Goal: Submit feedback/report problem: Submit feedback/report problem

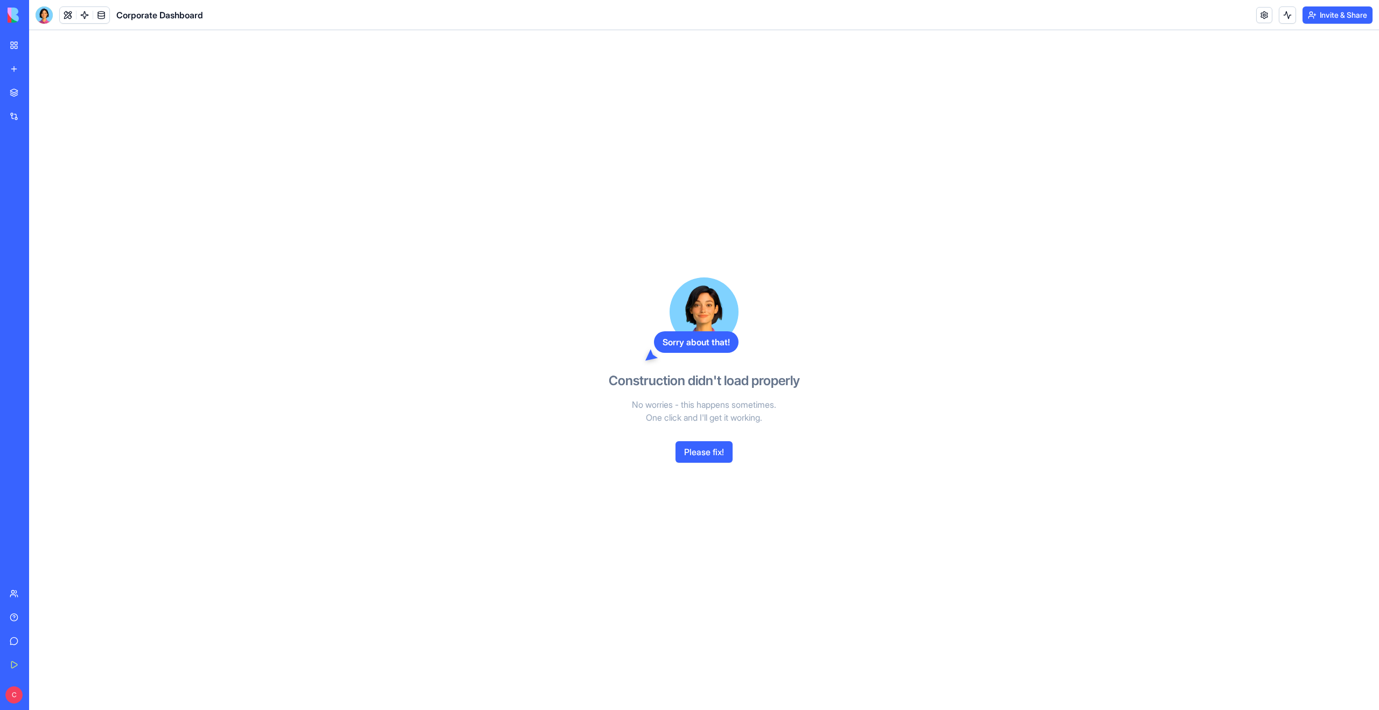
click at [701, 453] on button "Please fix!" at bounding box center [703, 452] width 57 height 22
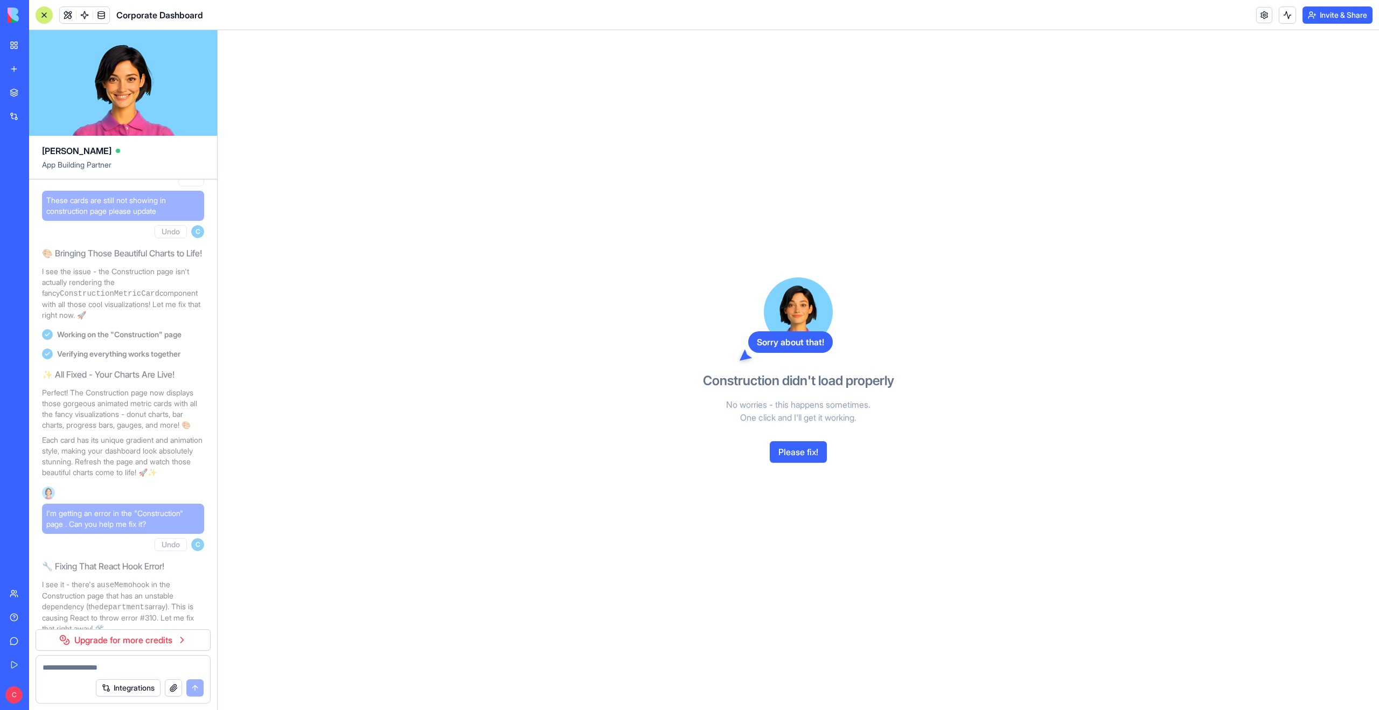
scroll to position [3716, 0]
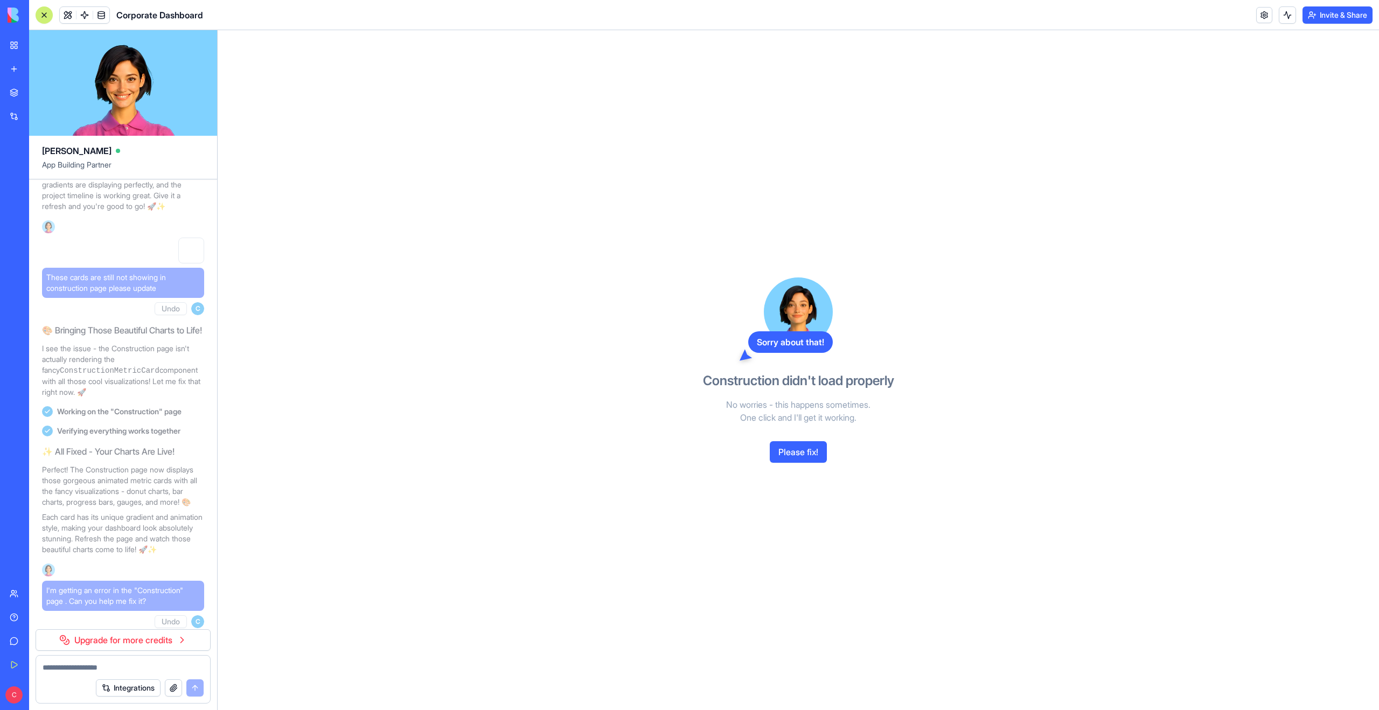
click at [168, 315] on button "Undo" at bounding box center [171, 308] width 32 height 13
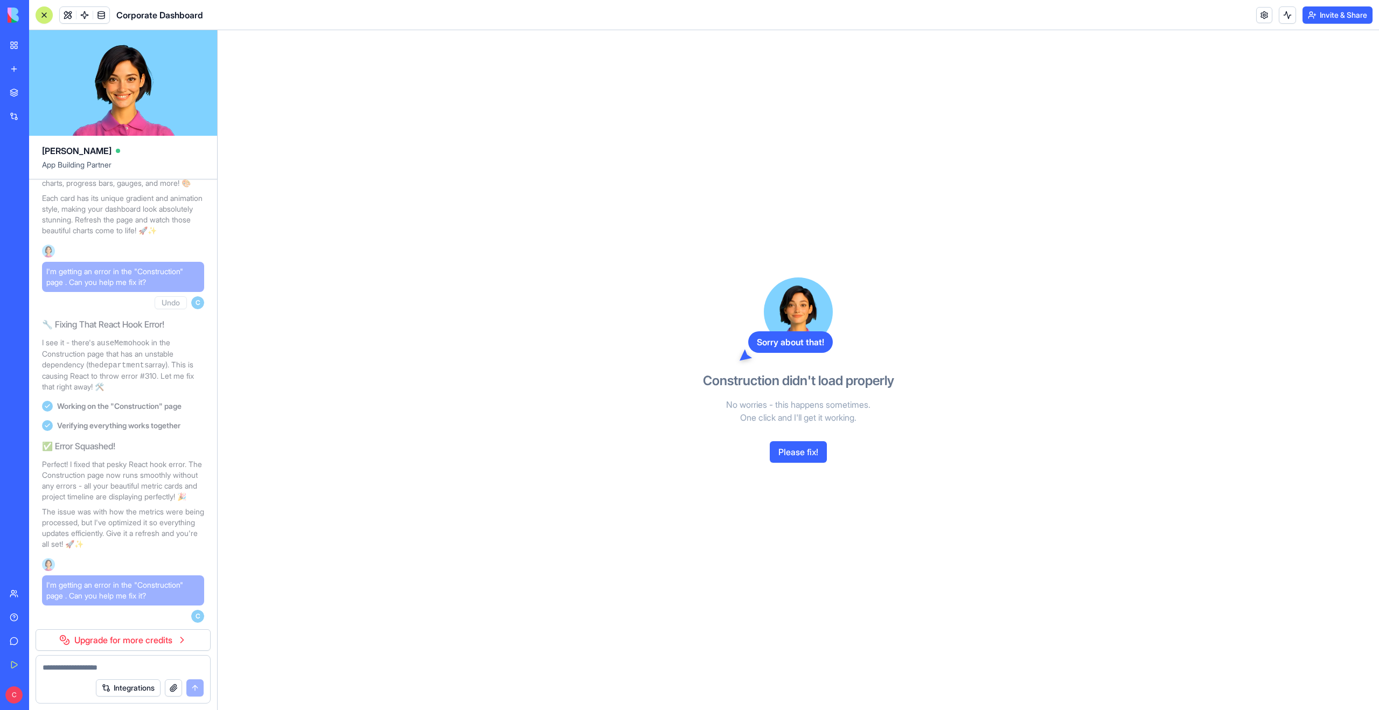
scroll to position [4093, 0]
click at [175, 297] on button "Undo" at bounding box center [171, 302] width 32 height 13
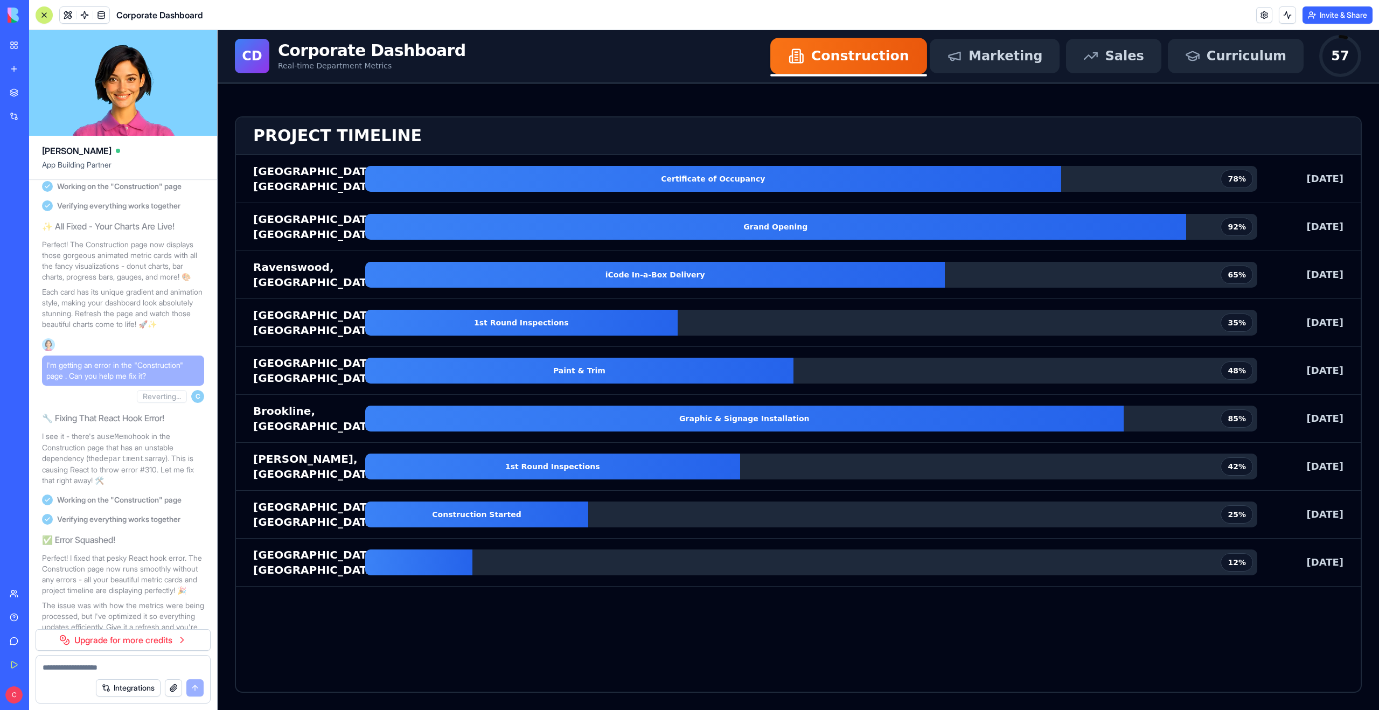
scroll to position [3931, 0]
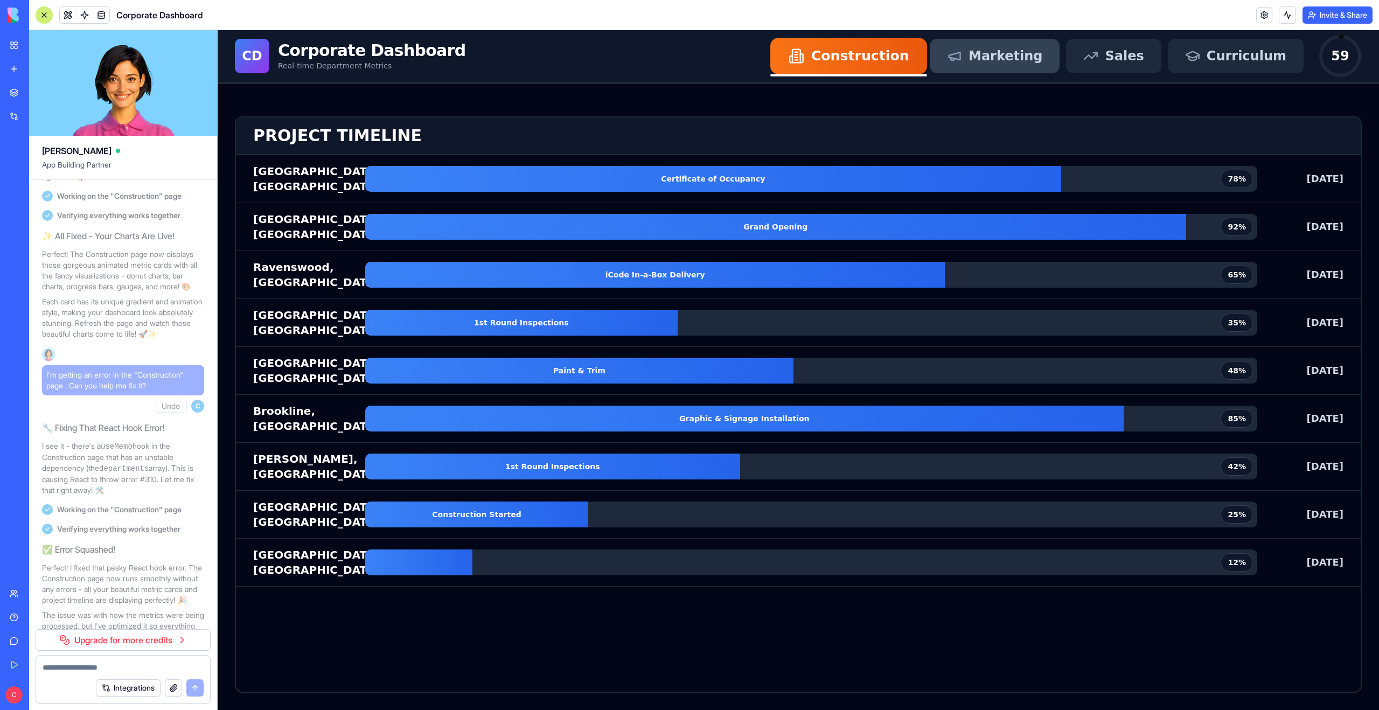
click at [1017, 58] on span "Marketing" at bounding box center [1005, 55] width 74 height 17
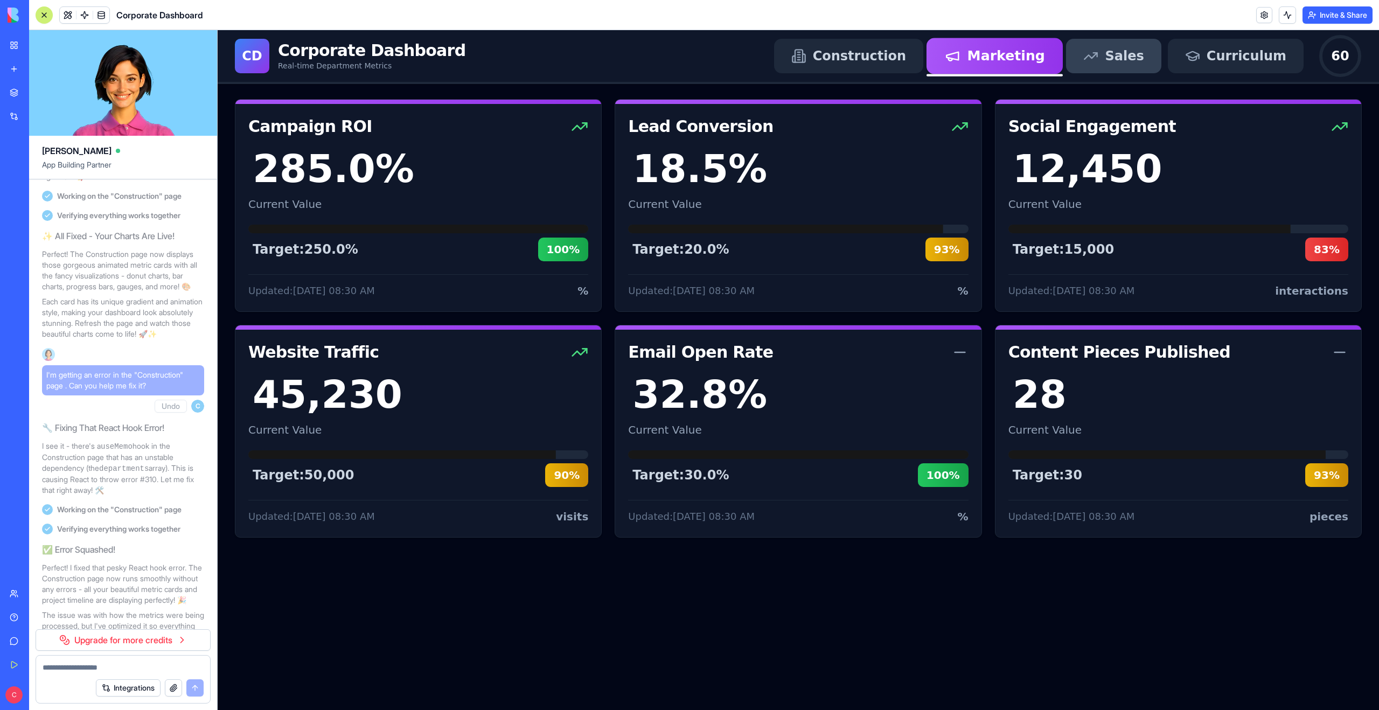
click at [1102, 50] on div "Sales" at bounding box center [1113, 56] width 95 height 34
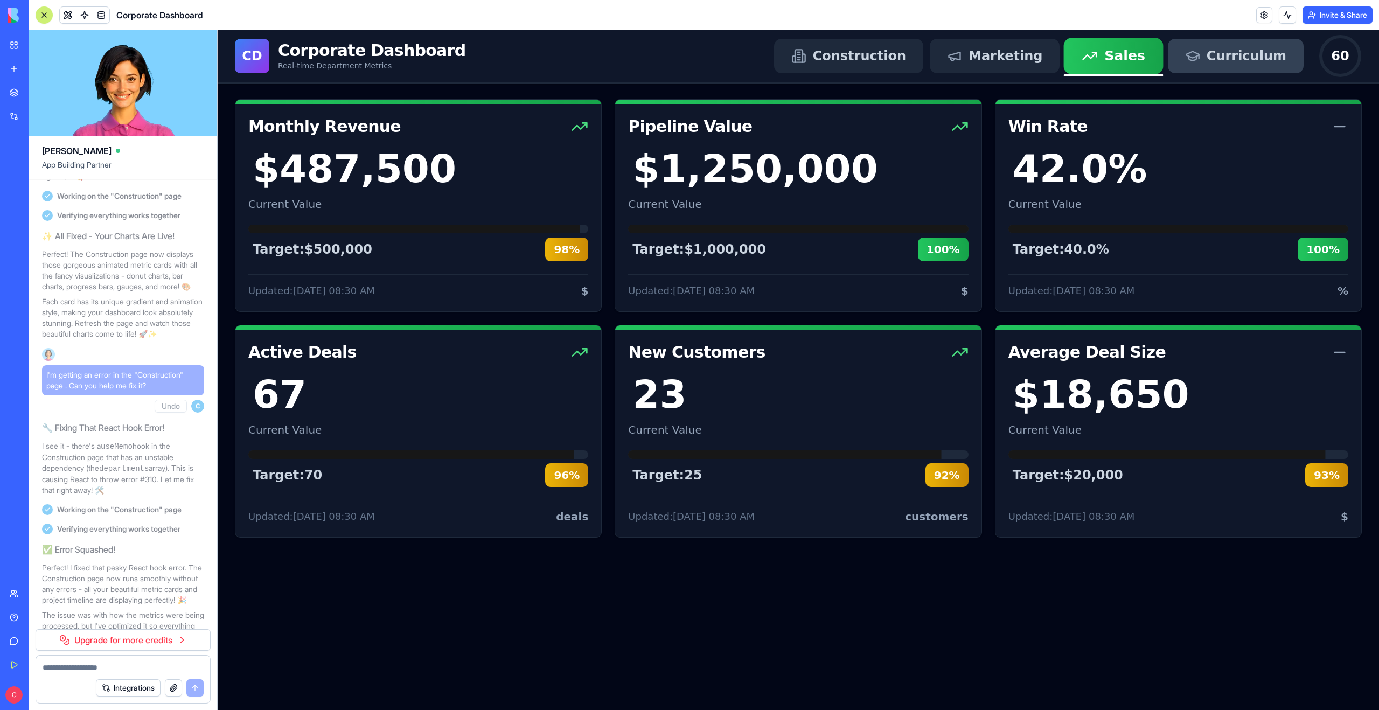
click at [1226, 53] on span "Curriculum" at bounding box center [1246, 55] width 80 height 17
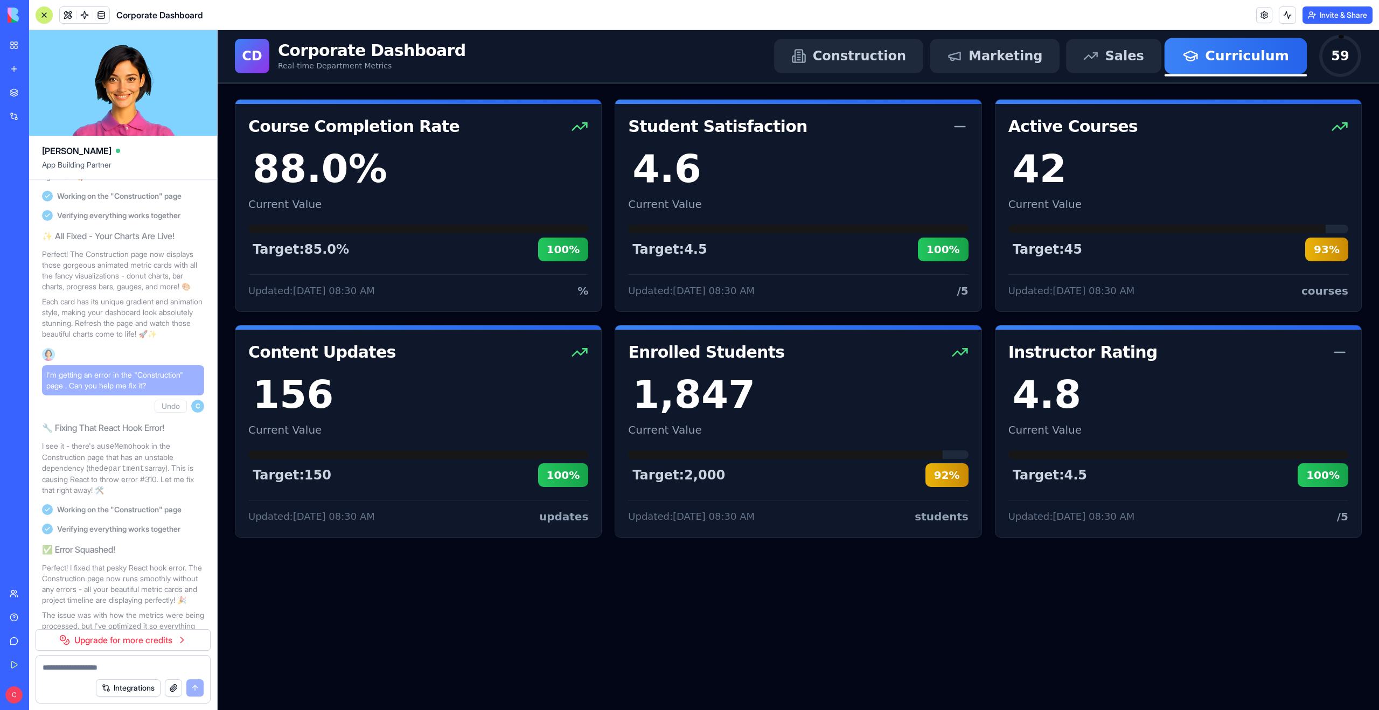
click at [1341, 56] on span "59" at bounding box center [1340, 55] width 18 height 15
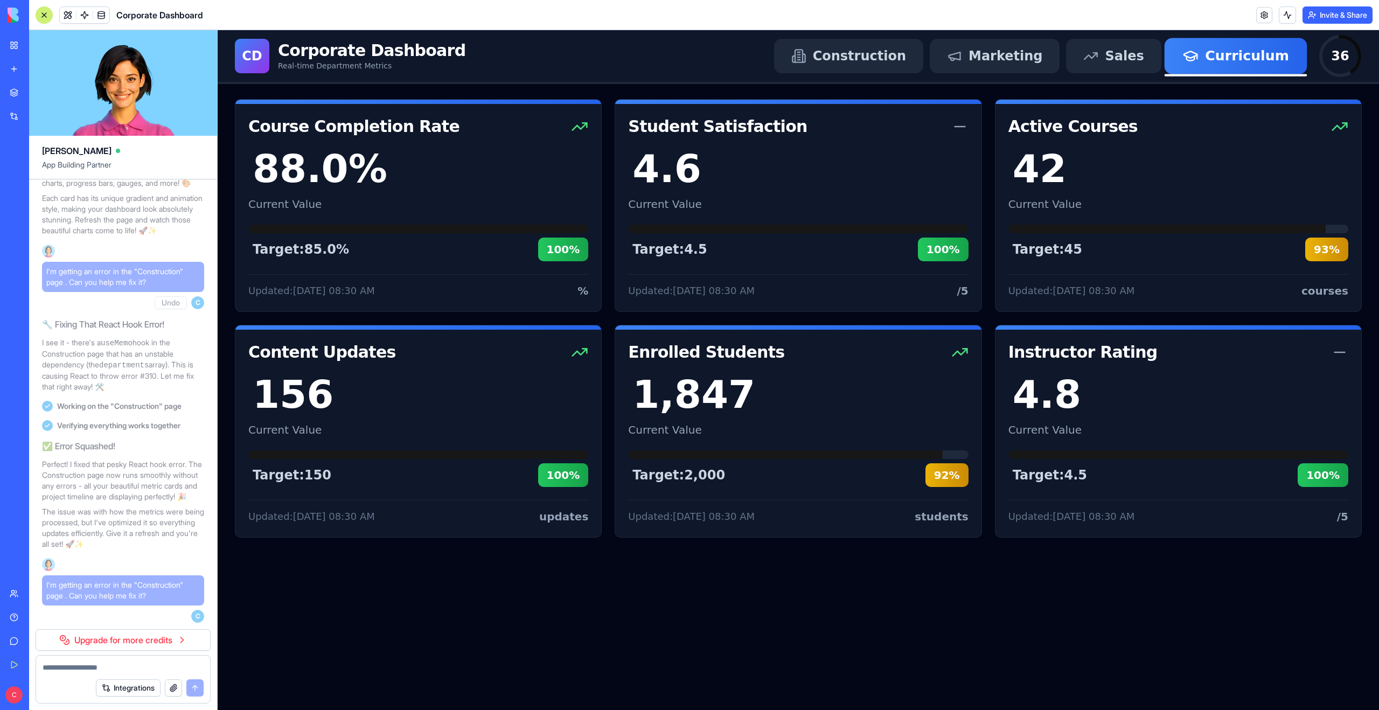
scroll to position [4093, 0]
click at [171, 296] on button "Undo" at bounding box center [171, 302] width 32 height 13
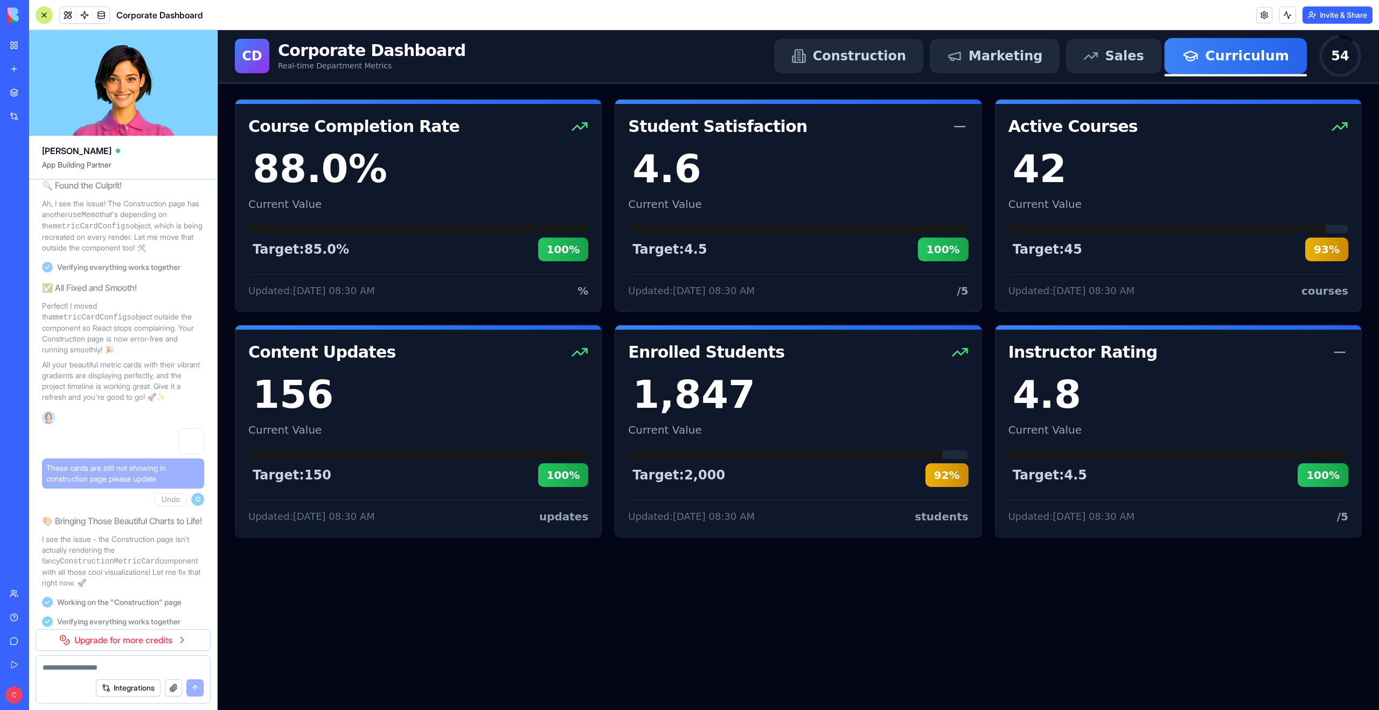
scroll to position [3447, 0]
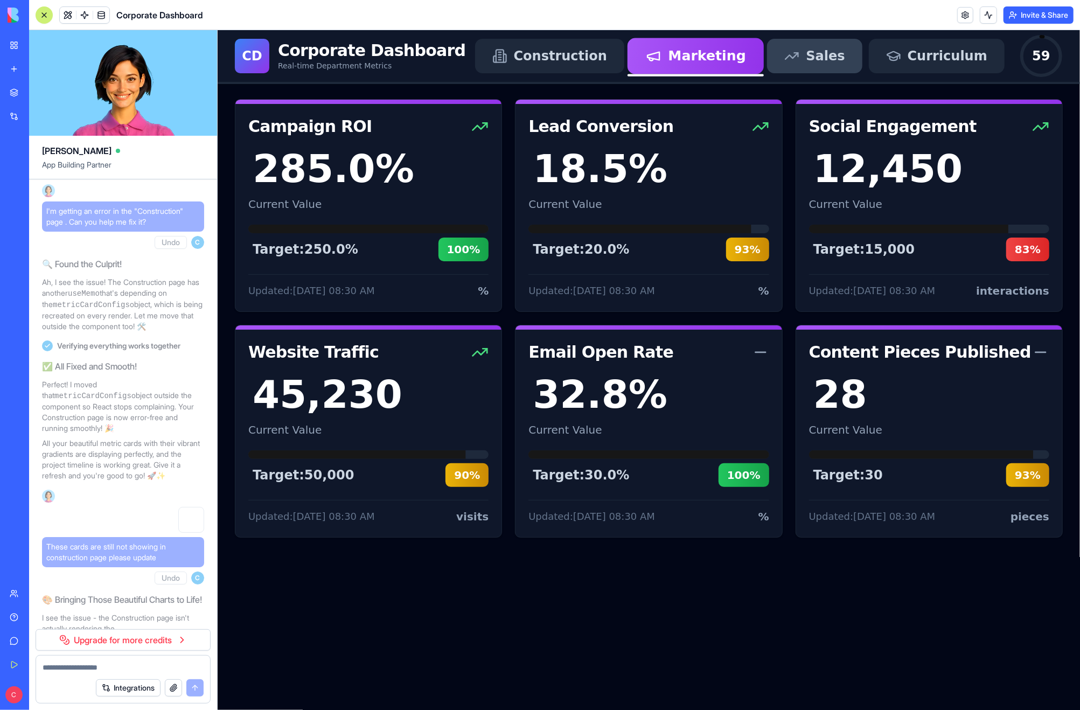
click at [820, 61] on div "Sales" at bounding box center [814, 55] width 60 height 17
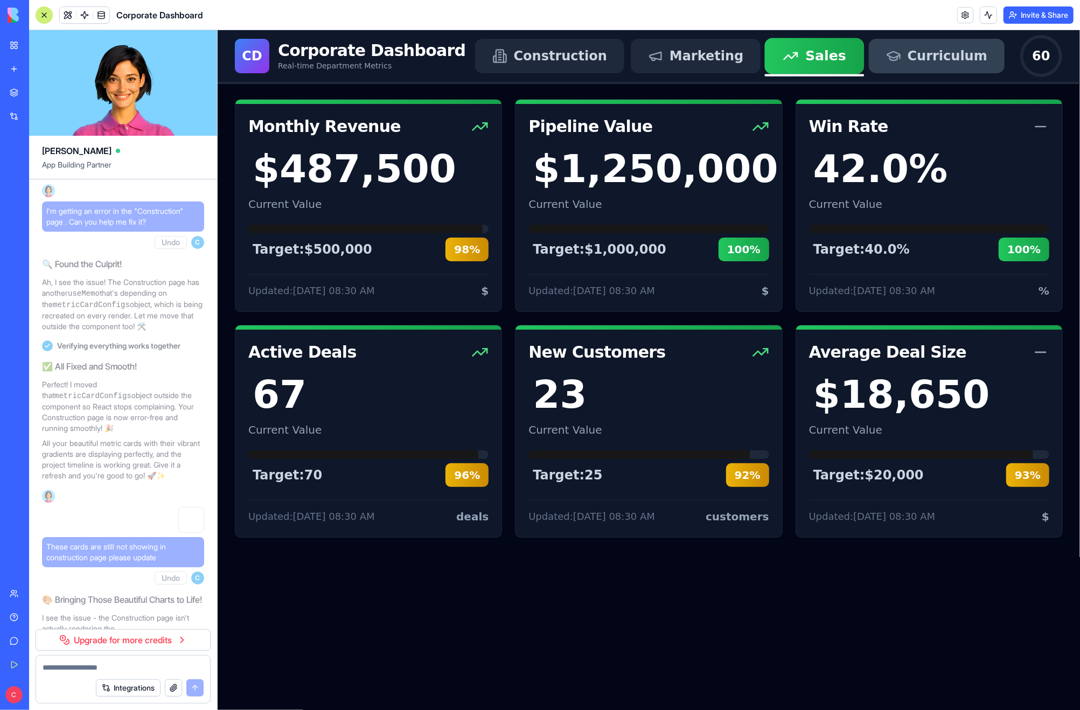
click at [899, 53] on icon at bounding box center [892, 54] width 12 height 6
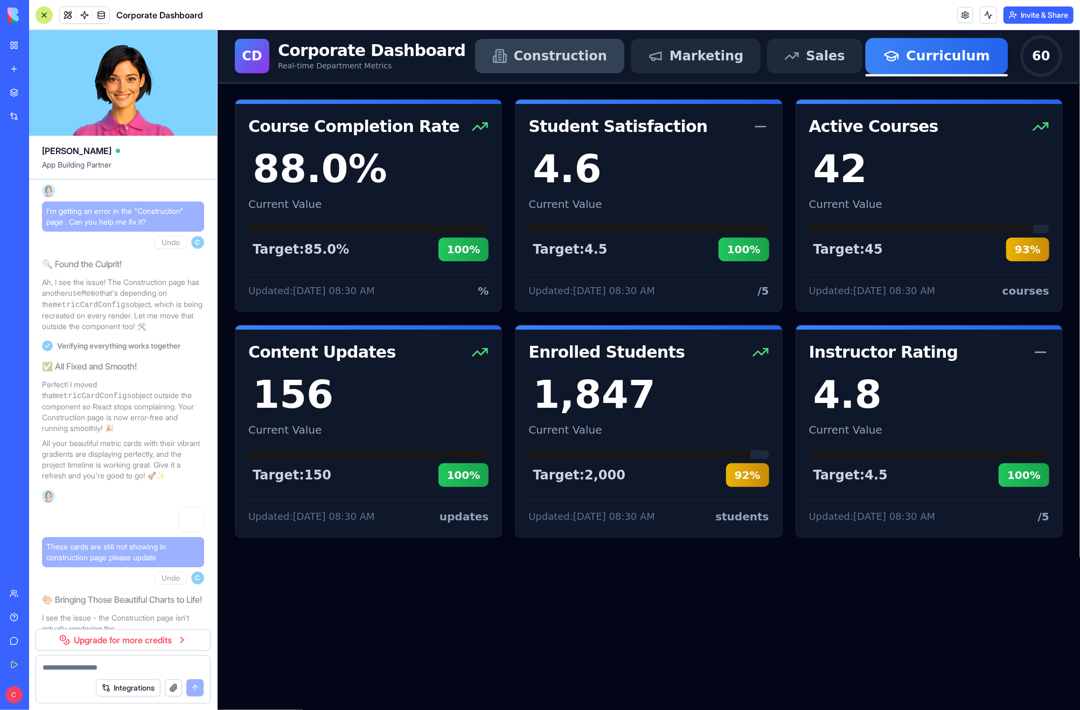
click at [606, 48] on span "Construction" at bounding box center [559, 55] width 93 height 17
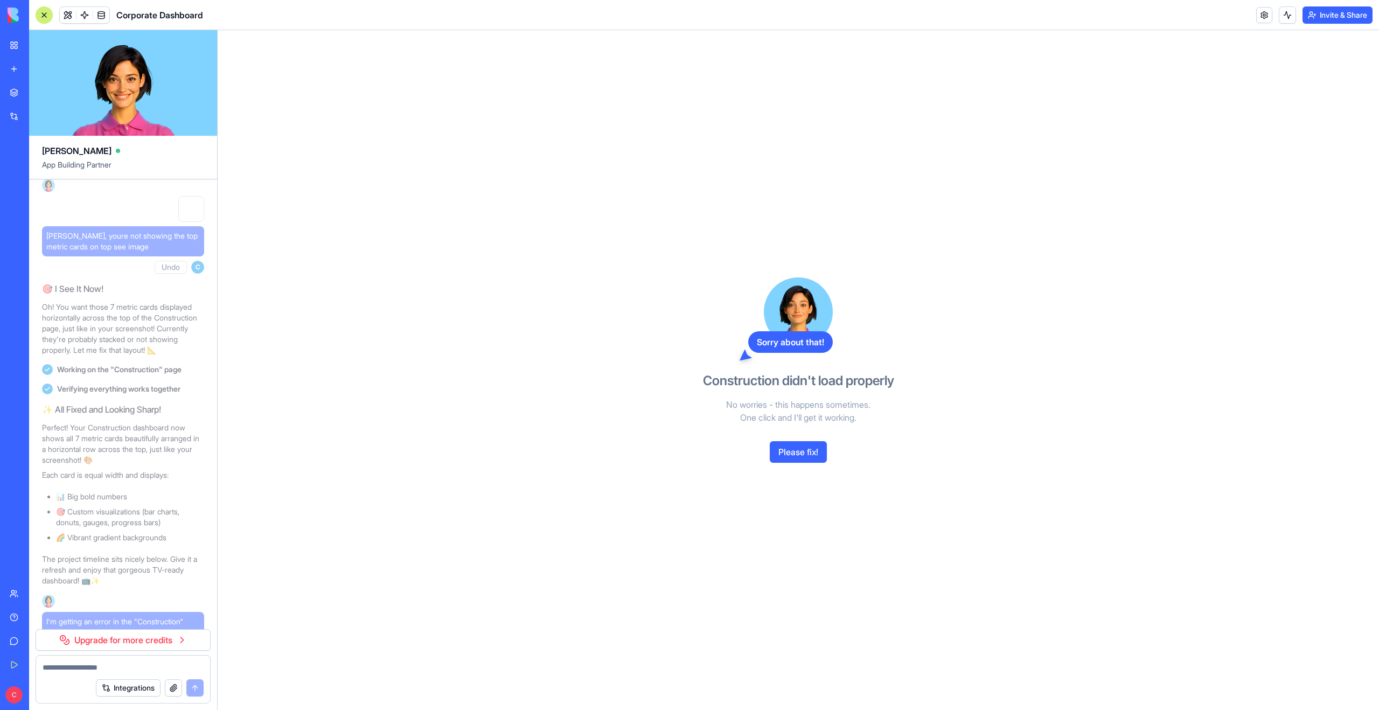
scroll to position [2693, 0]
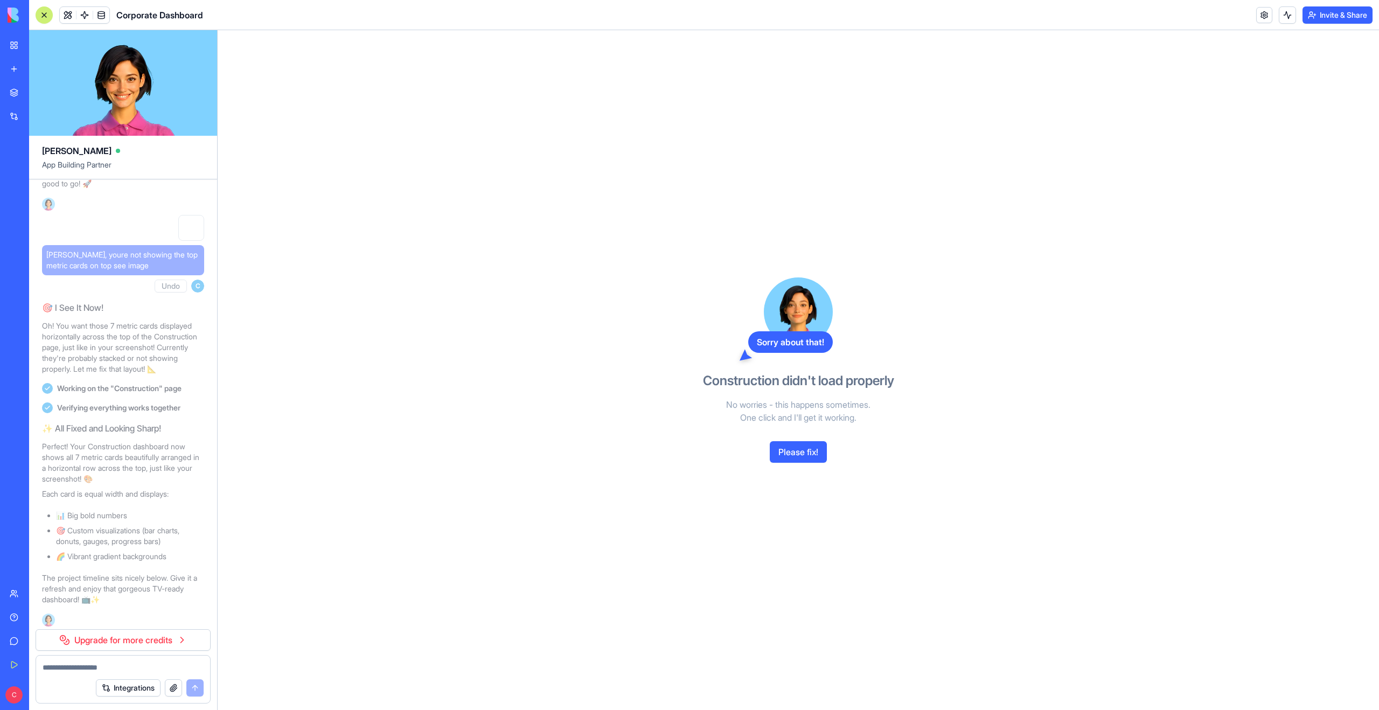
click at [123, 271] on span "[PERSON_NAME], youre not showing the top metric cards on top see image" at bounding box center [122, 260] width 153 height 22
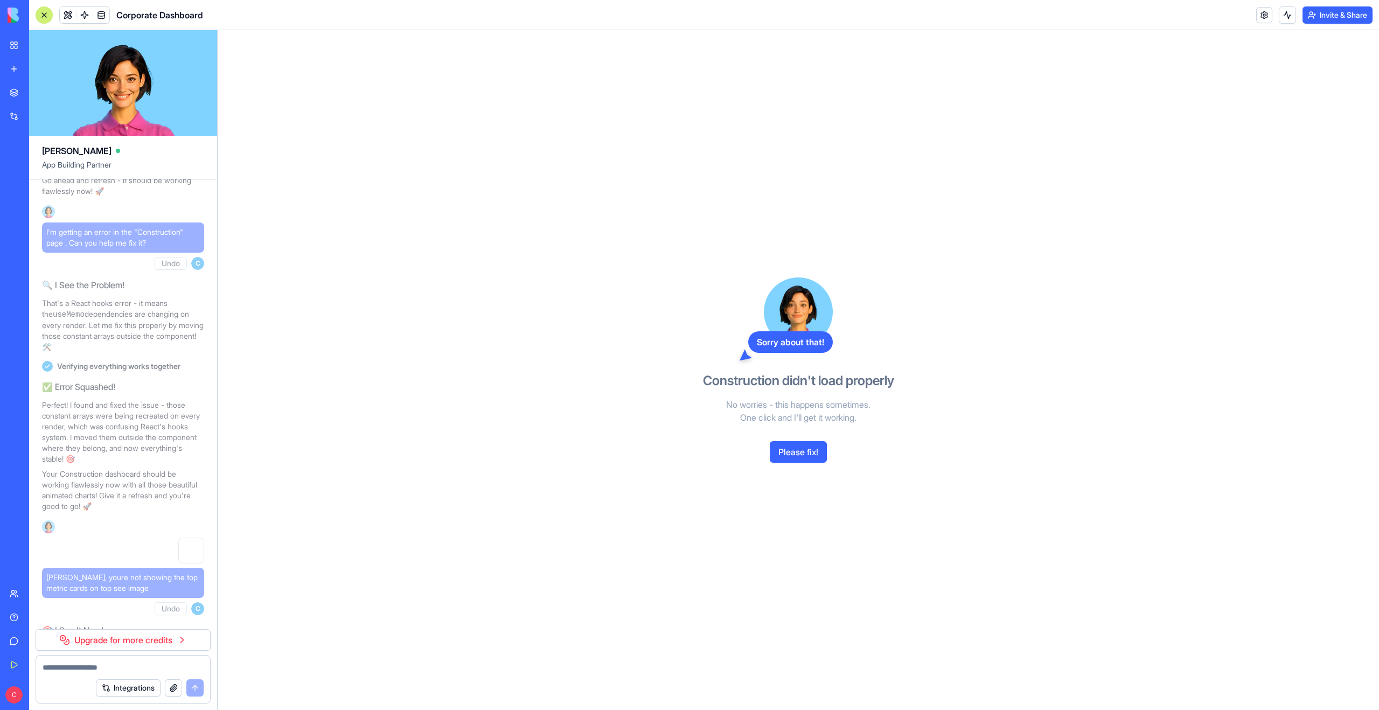
scroll to position [2370, 0]
click at [127, 249] on span "I'm getting an error in the "Construction" page . Can you help me fix it?" at bounding box center [122, 238] width 153 height 22
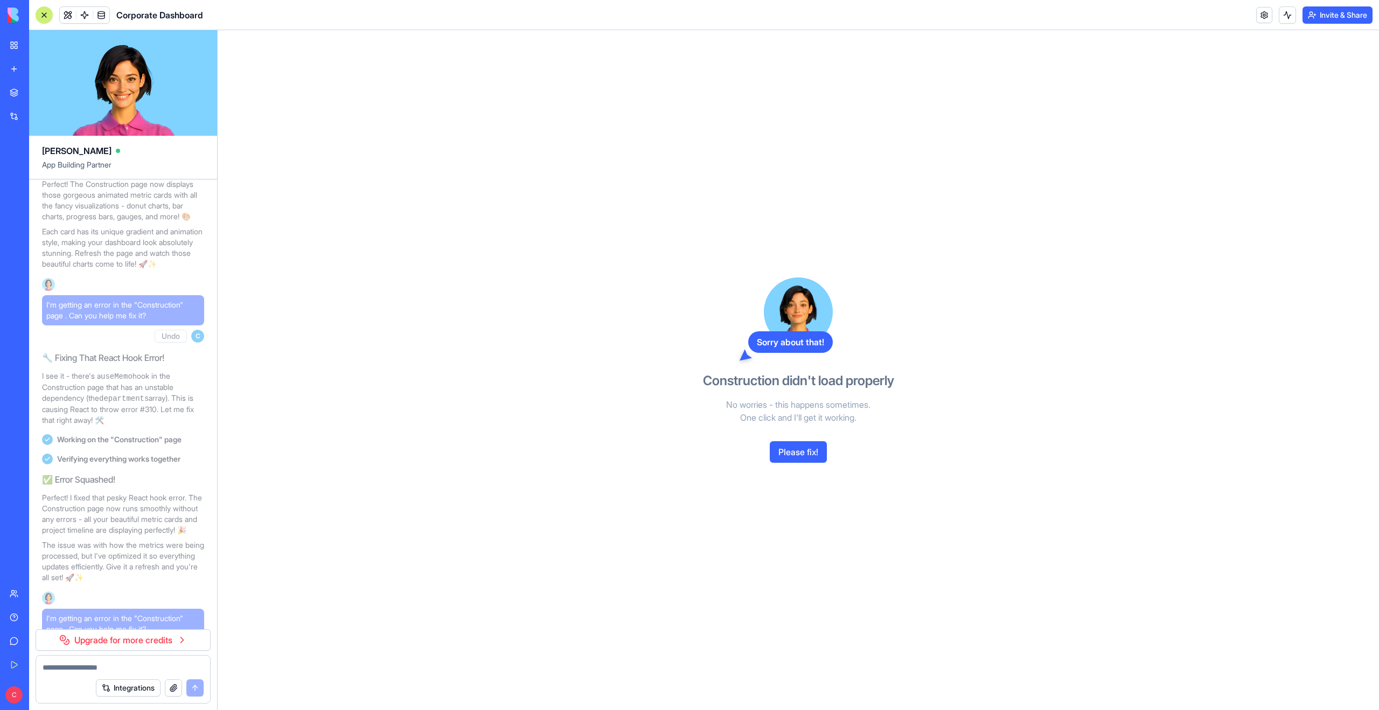
scroll to position [4093, 0]
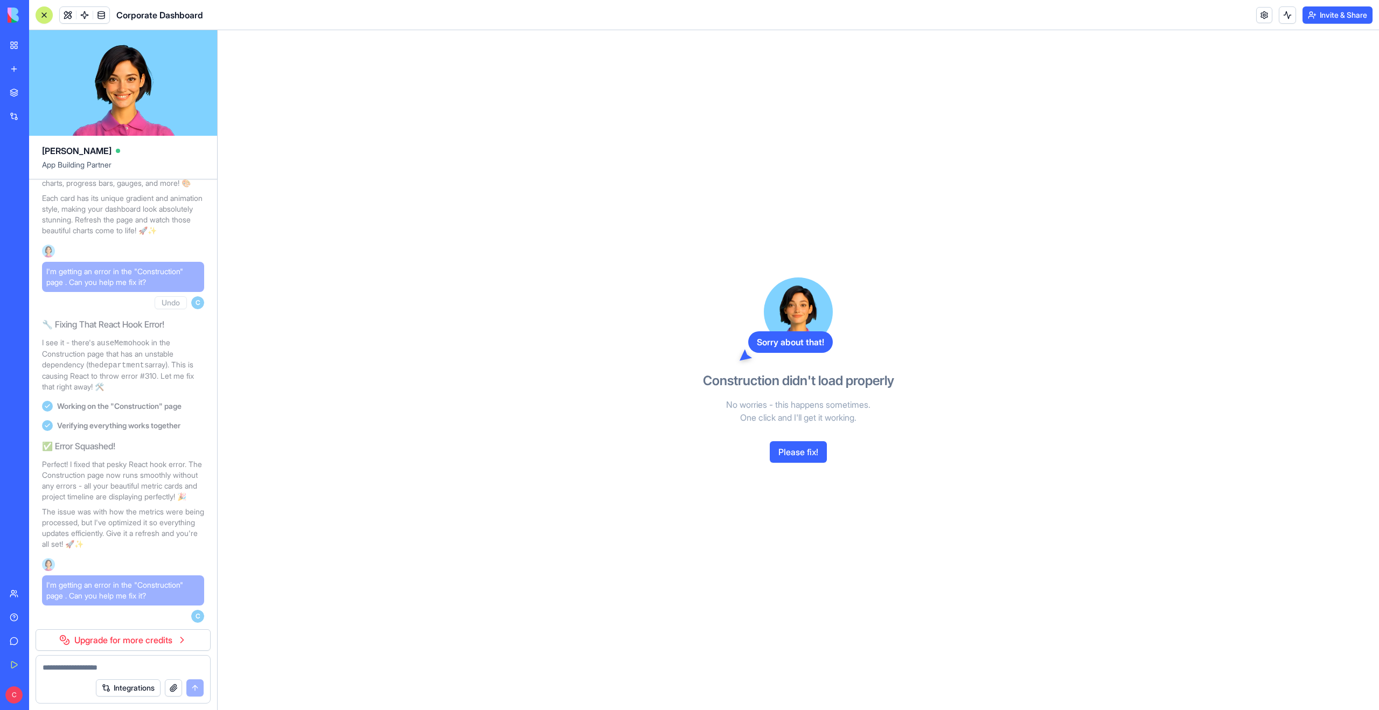
click at [166, 296] on button "Undo" at bounding box center [171, 302] width 32 height 13
click at [788, 455] on button "Please fix!" at bounding box center [798, 452] width 57 height 22
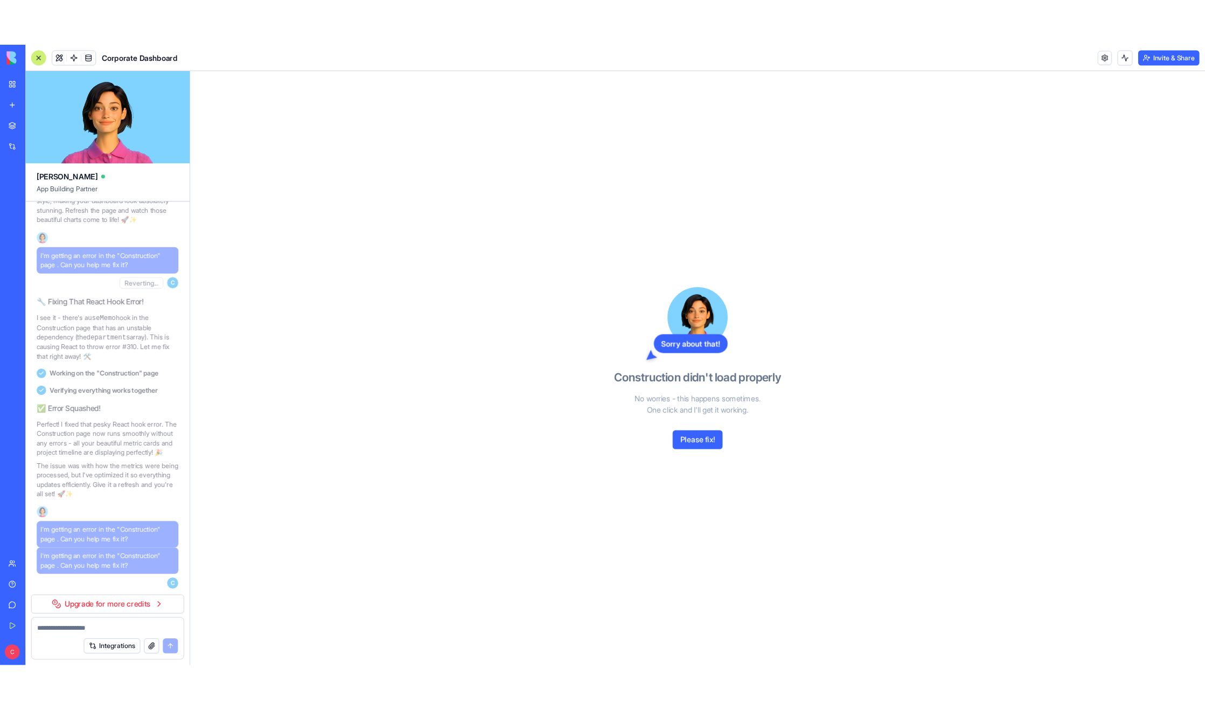
scroll to position [4123, 0]
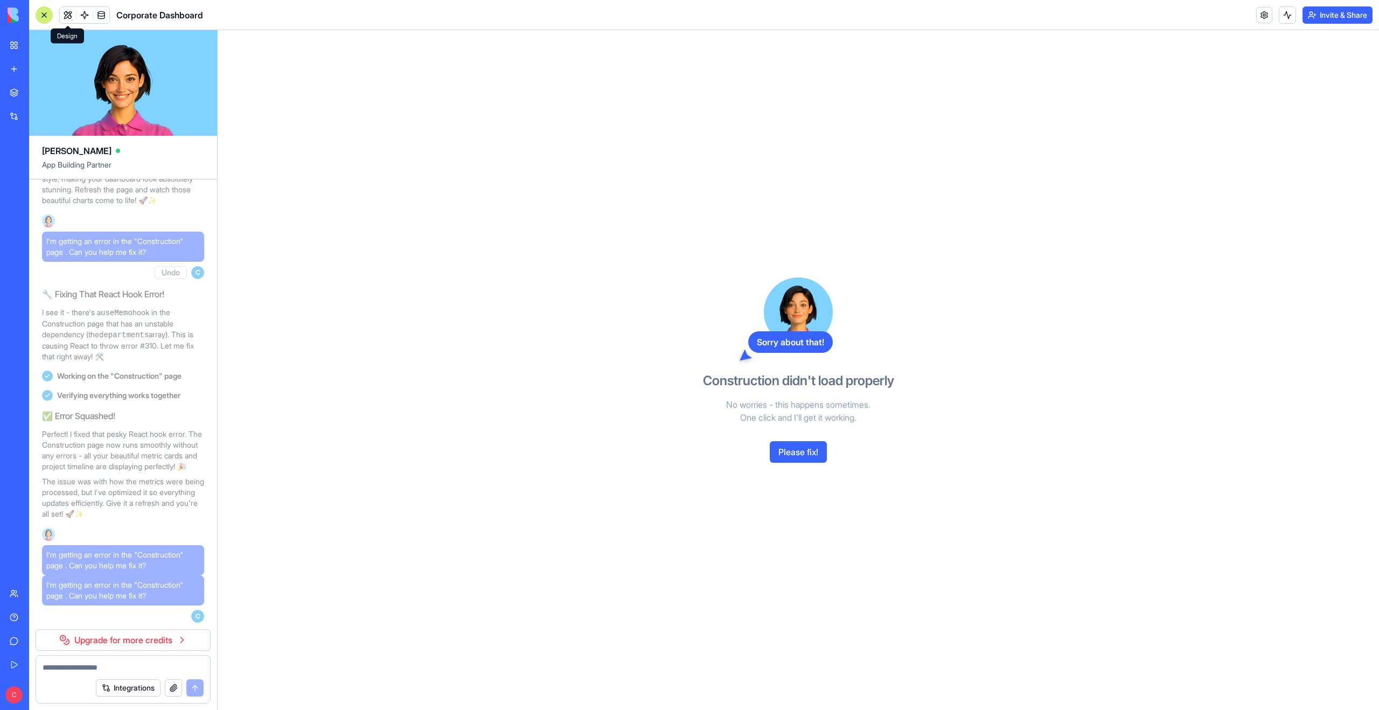
click at [65, 14] on span at bounding box center [68, 15] width 30 height 30
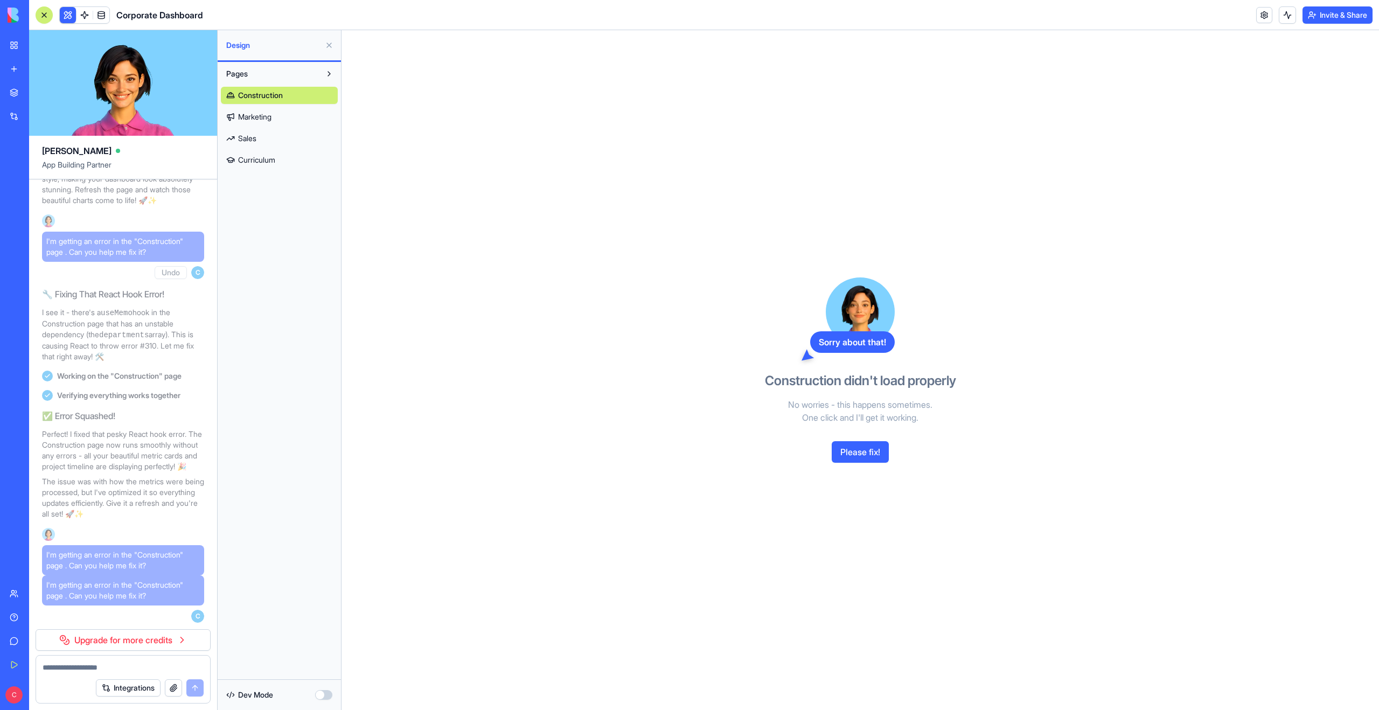
click at [246, 111] on span "Marketing" at bounding box center [254, 116] width 33 height 11
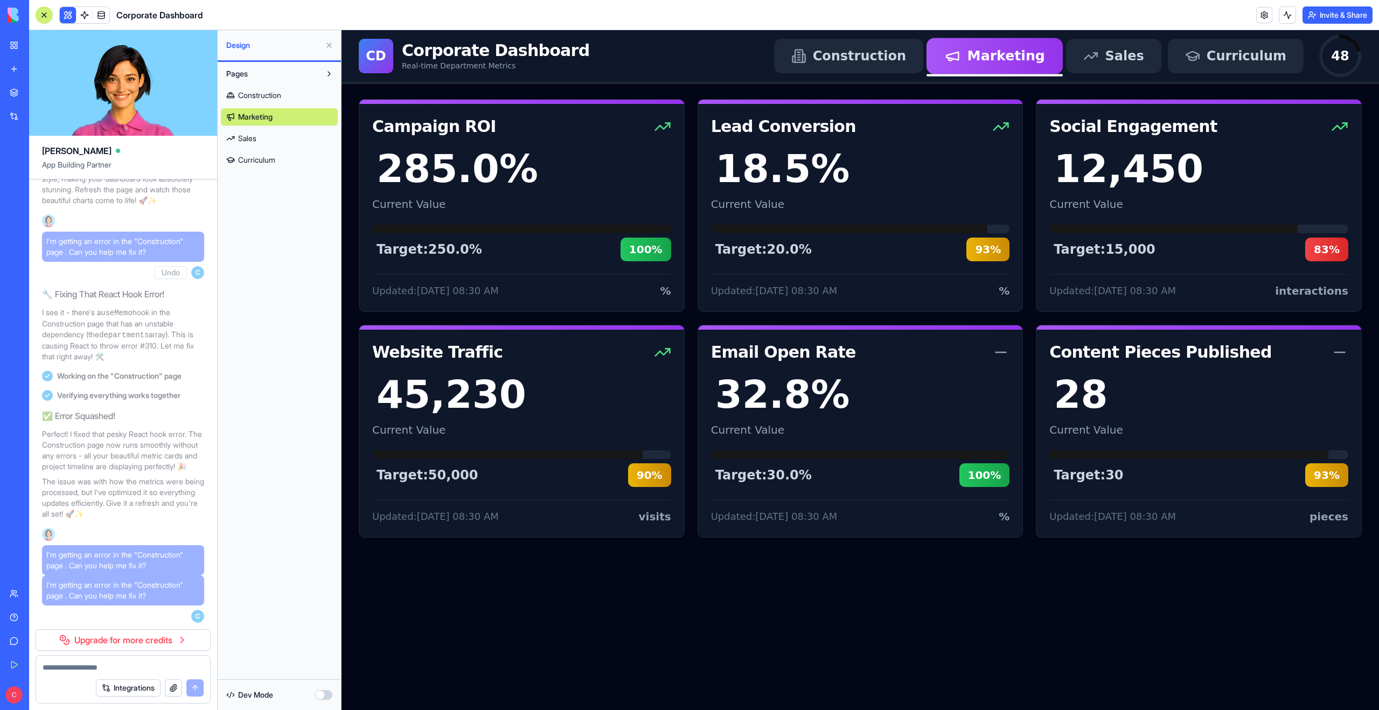
click at [258, 142] on link "Sales" at bounding box center [279, 138] width 117 height 17
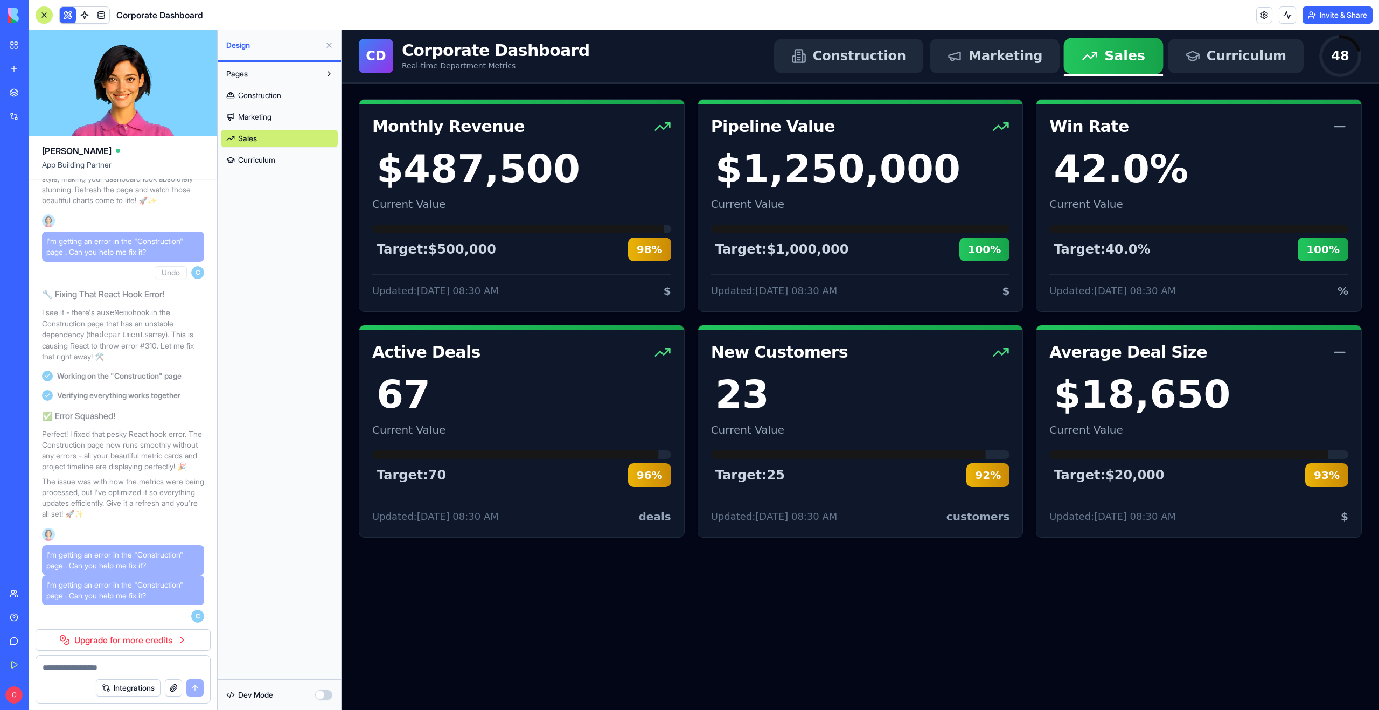
click at [248, 156] on span "Curriculum" at bounding box center [256, 160] width 37 height 11
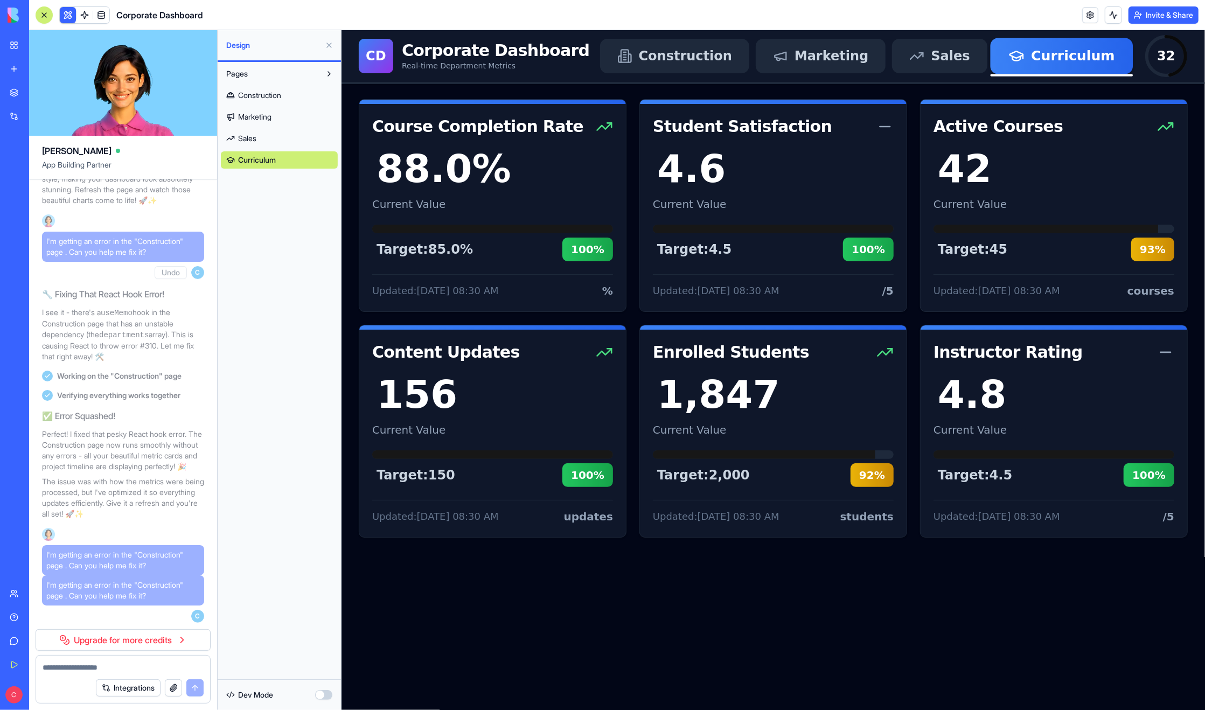
click at [323, 78] on button at bounding box center [328, 73] width 17 height 17
click at [326, 46] on button at bounding box center [328, 45] width 17 height 17
